Goal: Check status

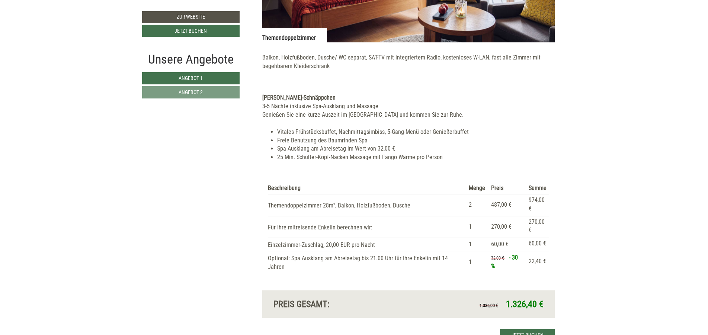
scroll to position [1205, 0]
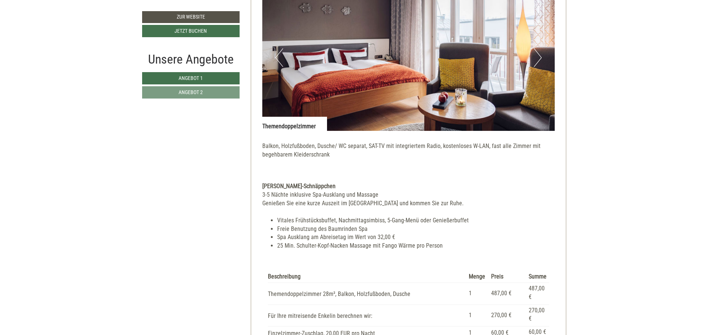
scroll to position [1249, 0]
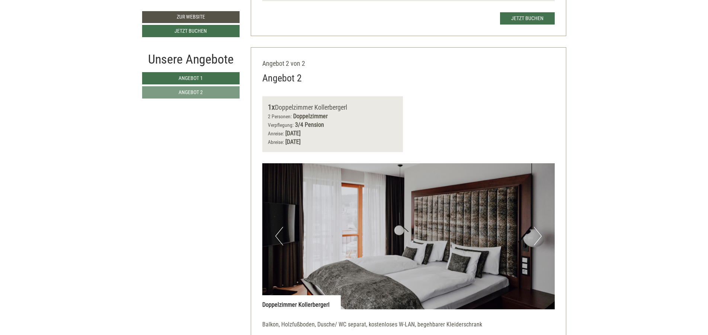
scroll to position [1160, 0]
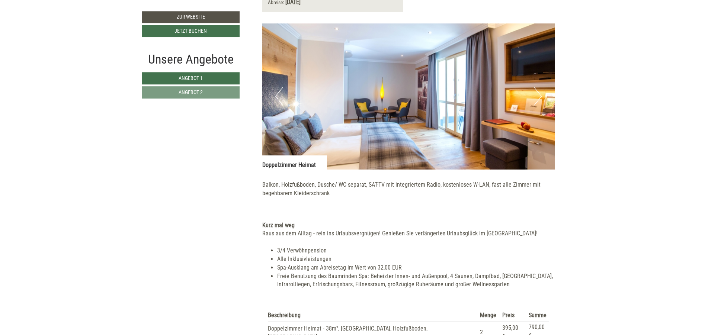
scroll to position [1160, 0]
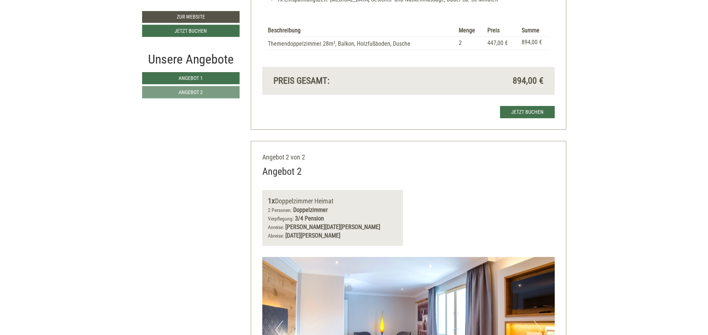
scroll to position [848, 0]
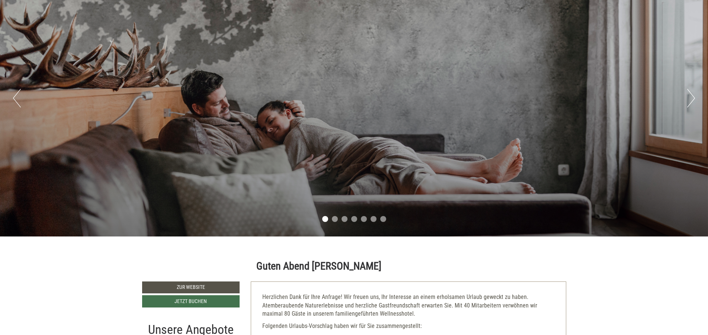
scroll to position [223, 0]
